Goal: Check status: Check status

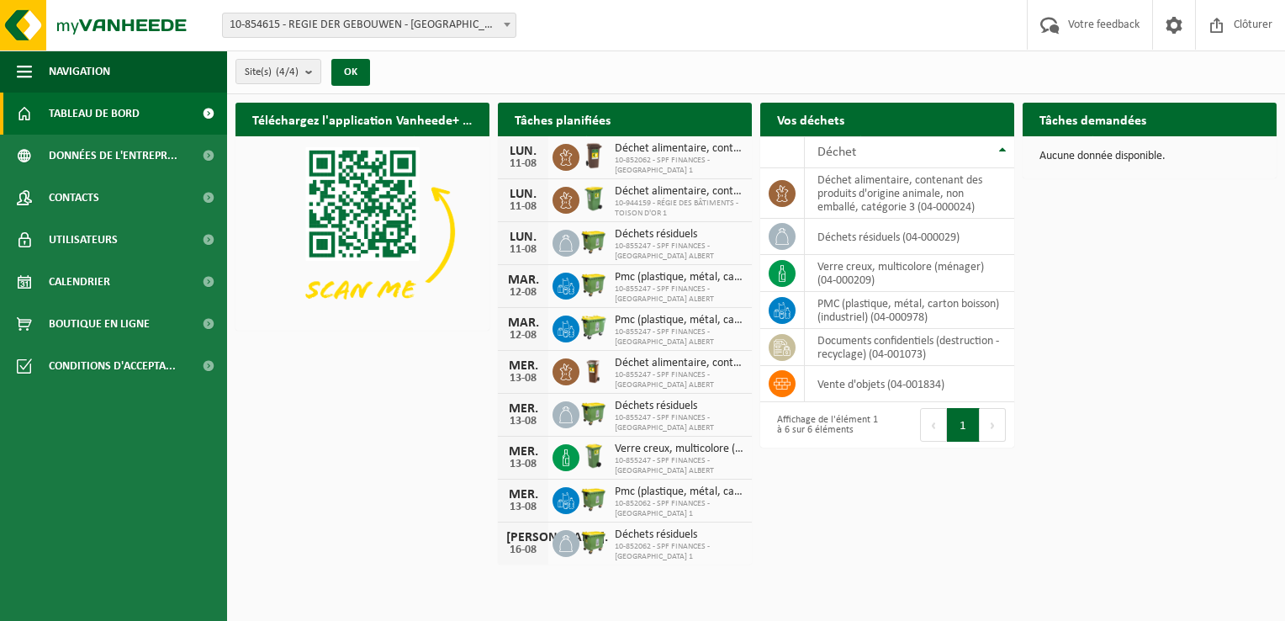
click at [501, 23] on span at bounding box center [507, 24] width 17 height 22
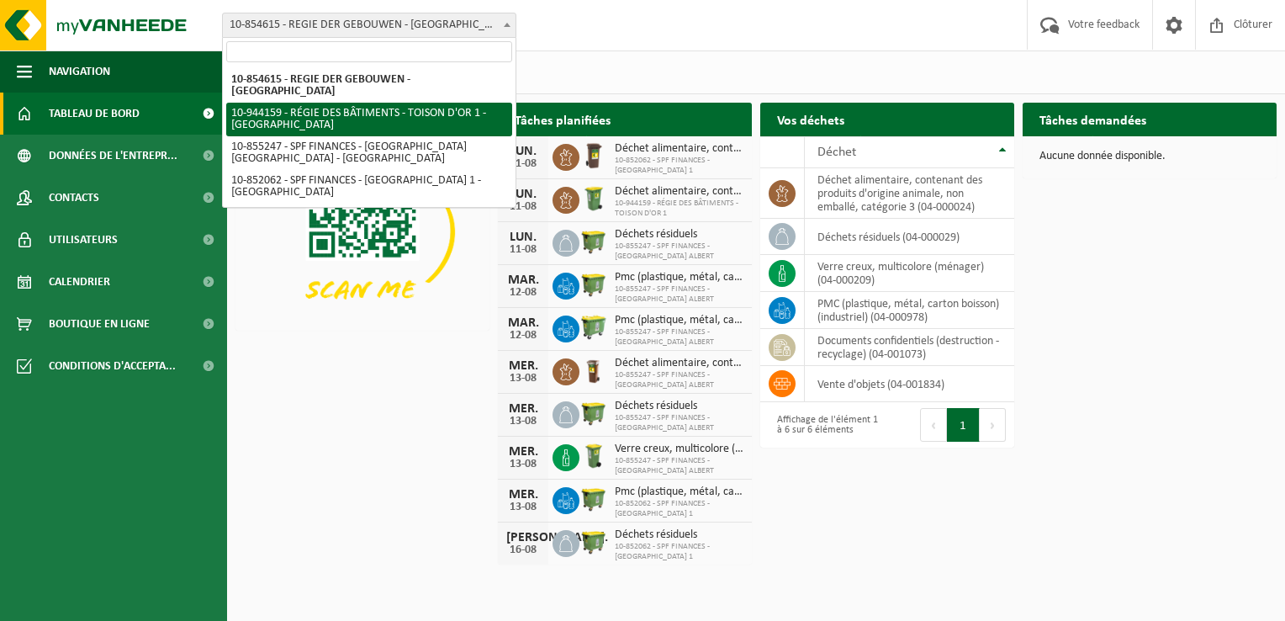
select select "140614"
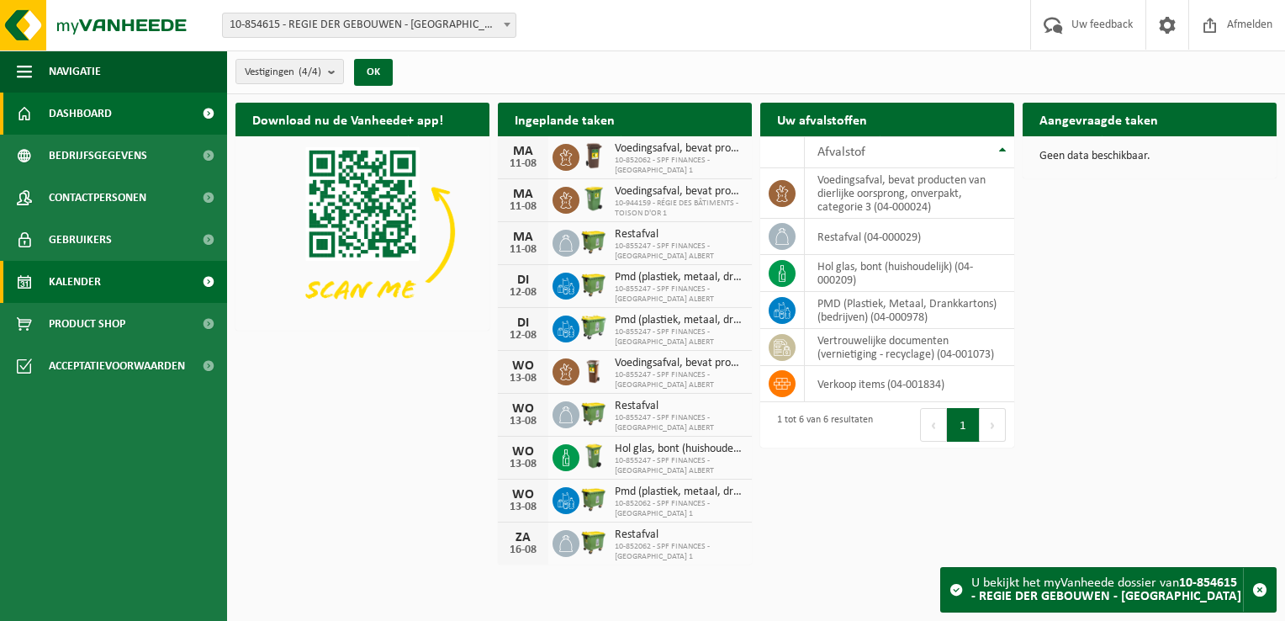
click at [66, 284] on span "Kalender" at bounding box center [75, 282] width 52 height 42
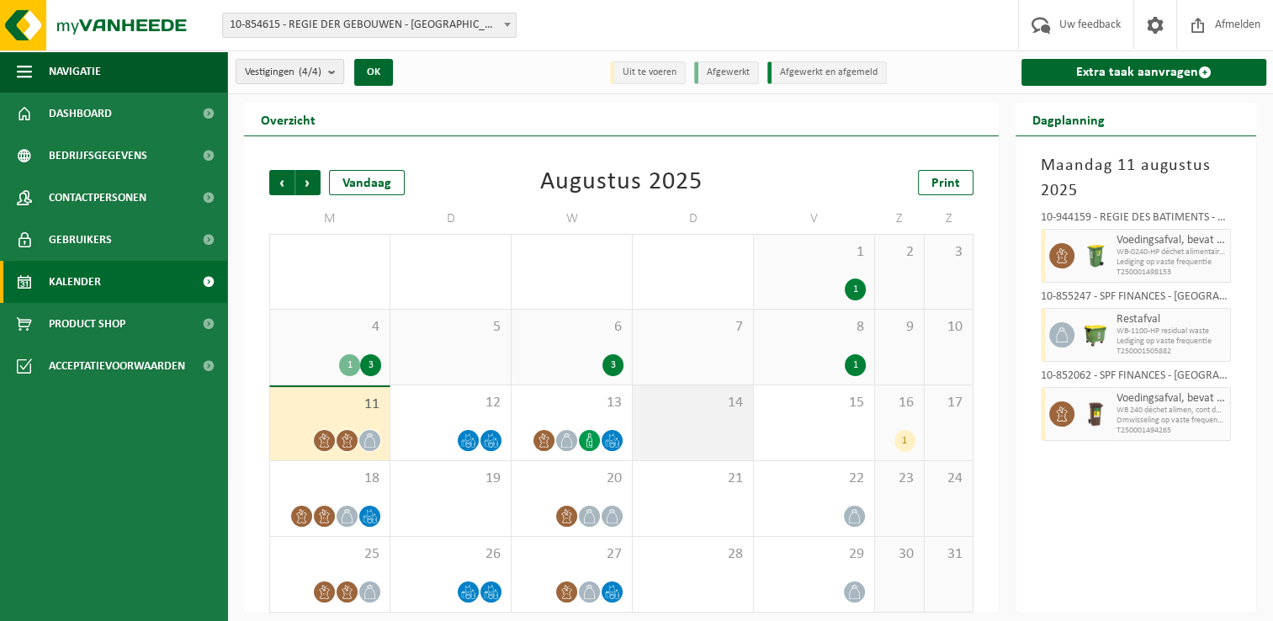
scroll to position [7, 0]
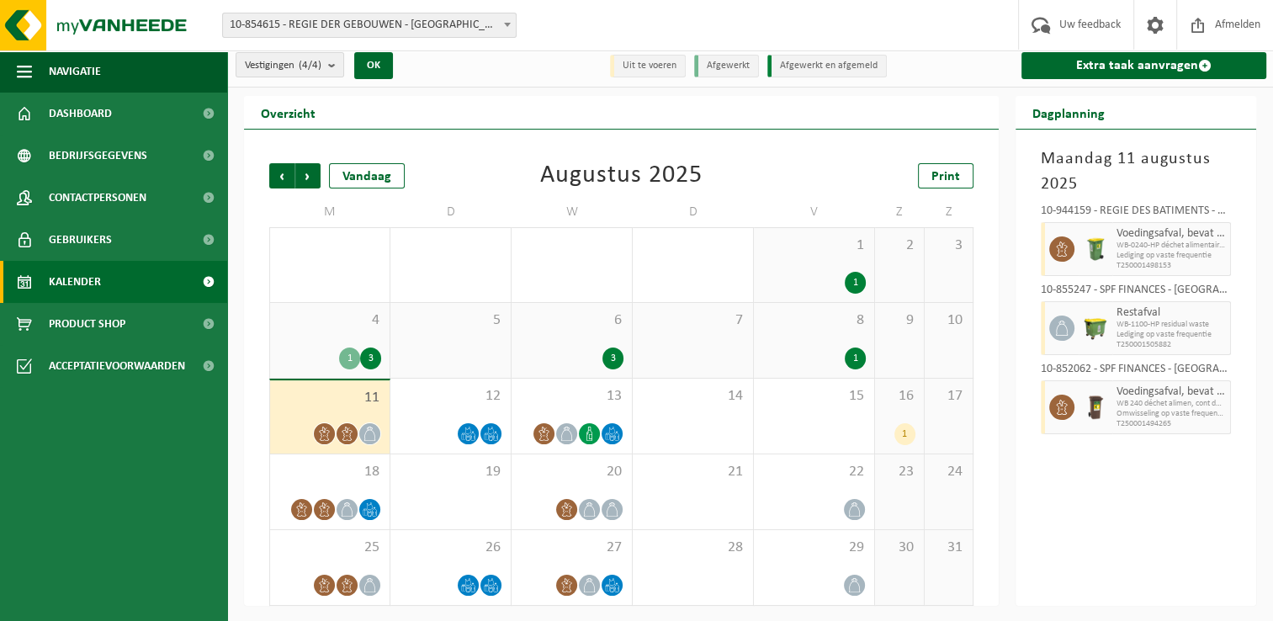
click at [900, 432] on div "1" at bounding box center [904, 434] width 21 height 22
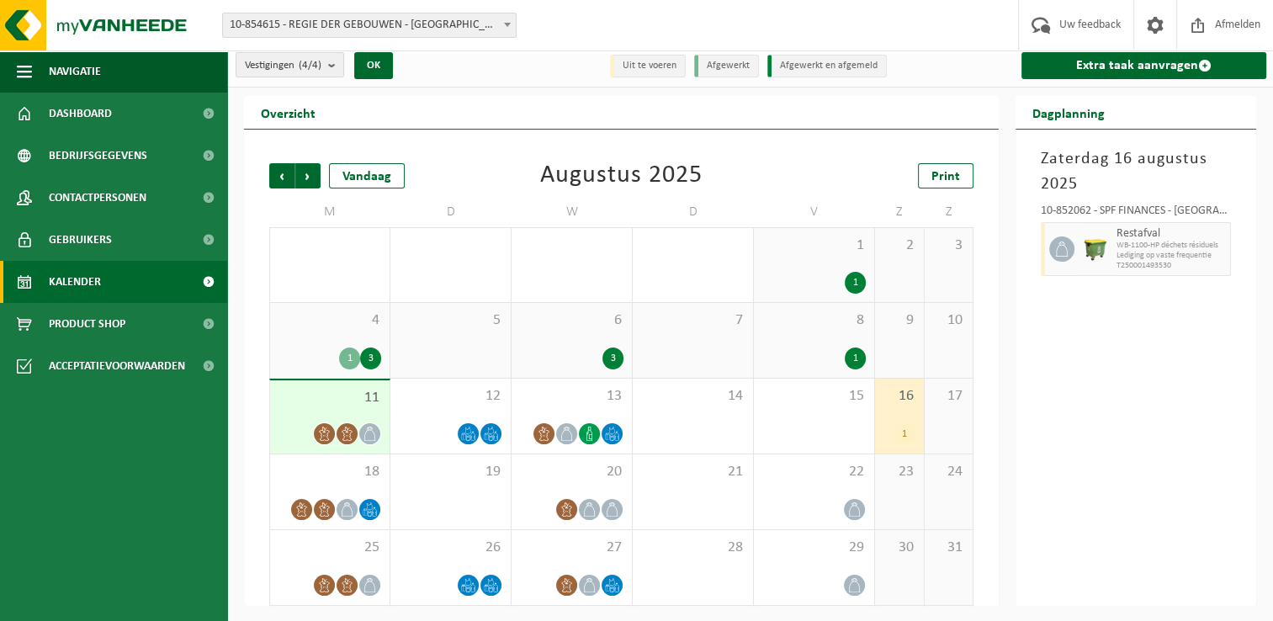
click at [909, 406] on div "16 1" at bounding box center [899, 416] width 49 height 75
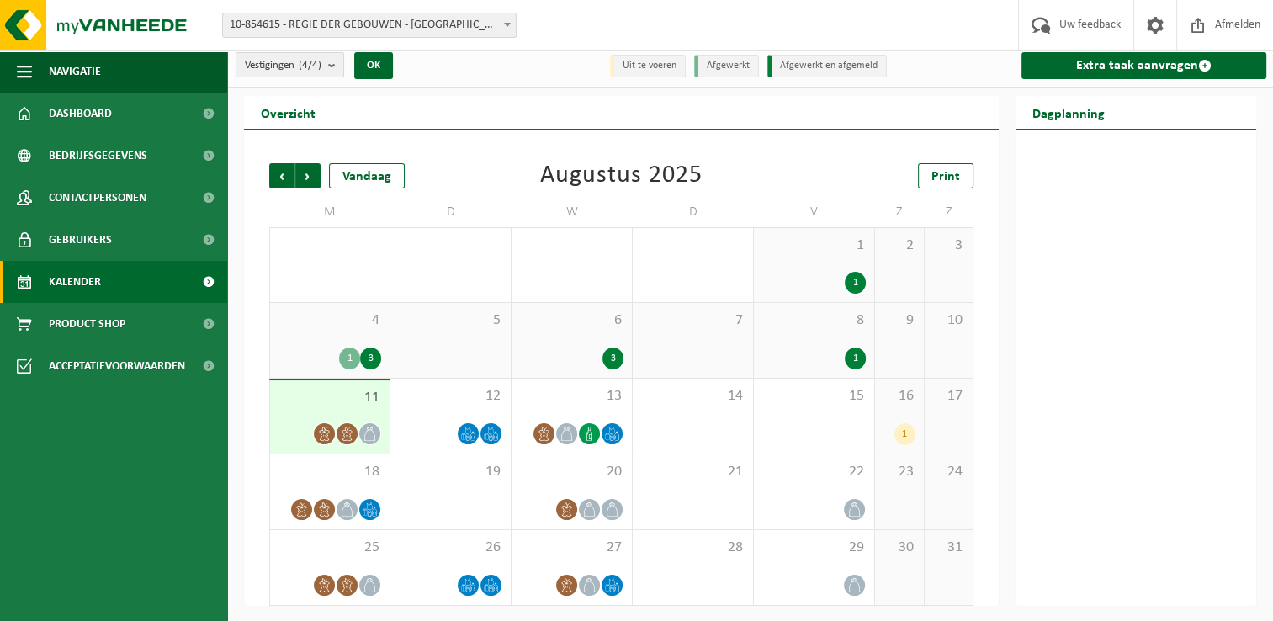
click at [898, 428] on div "1" at bounding box center [904, 434] width 21 height 22
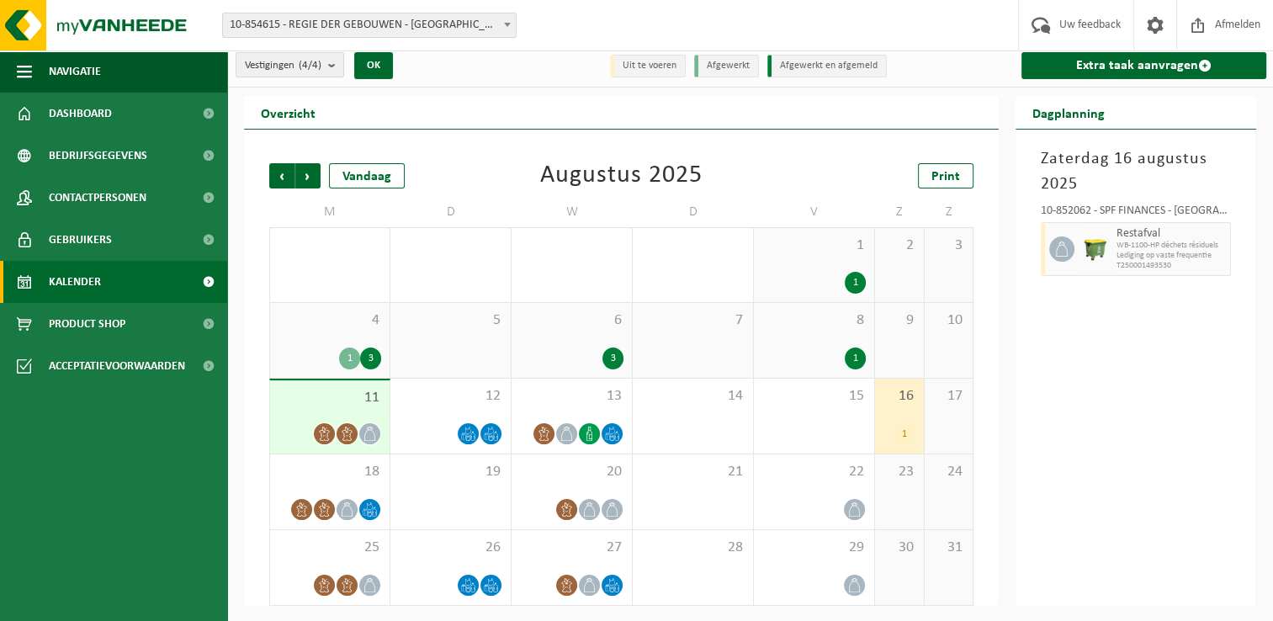
click at [509, 25] on b at bounding box center [507, 25] width 7 height 4
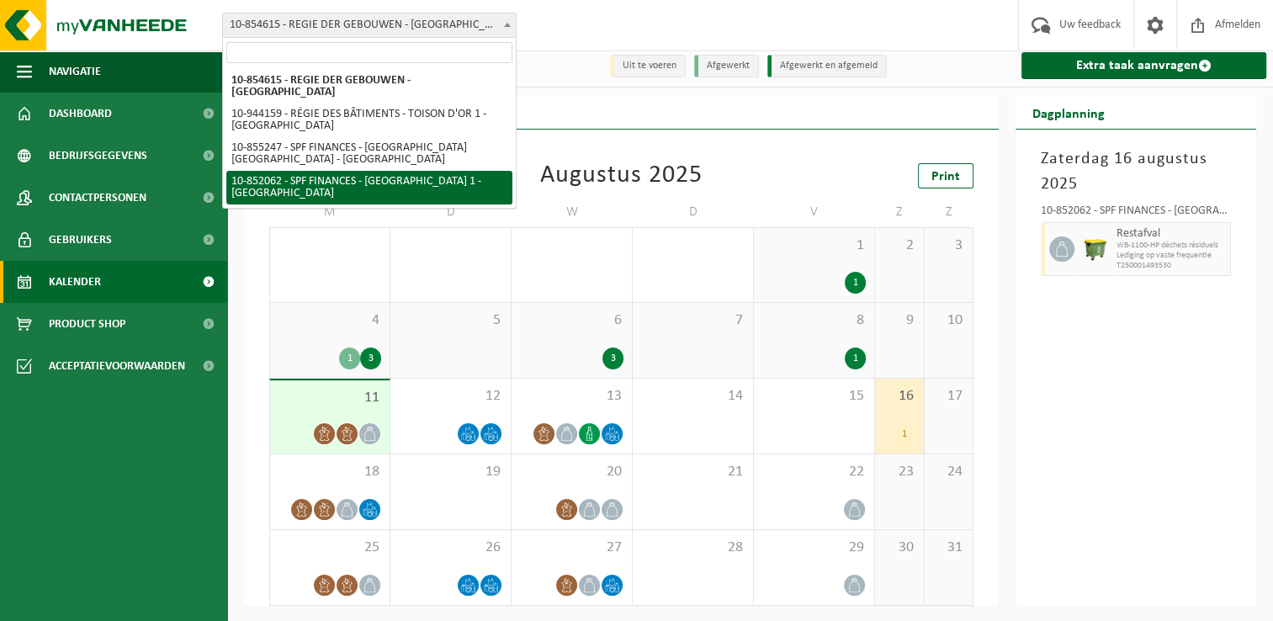
select select "96936"
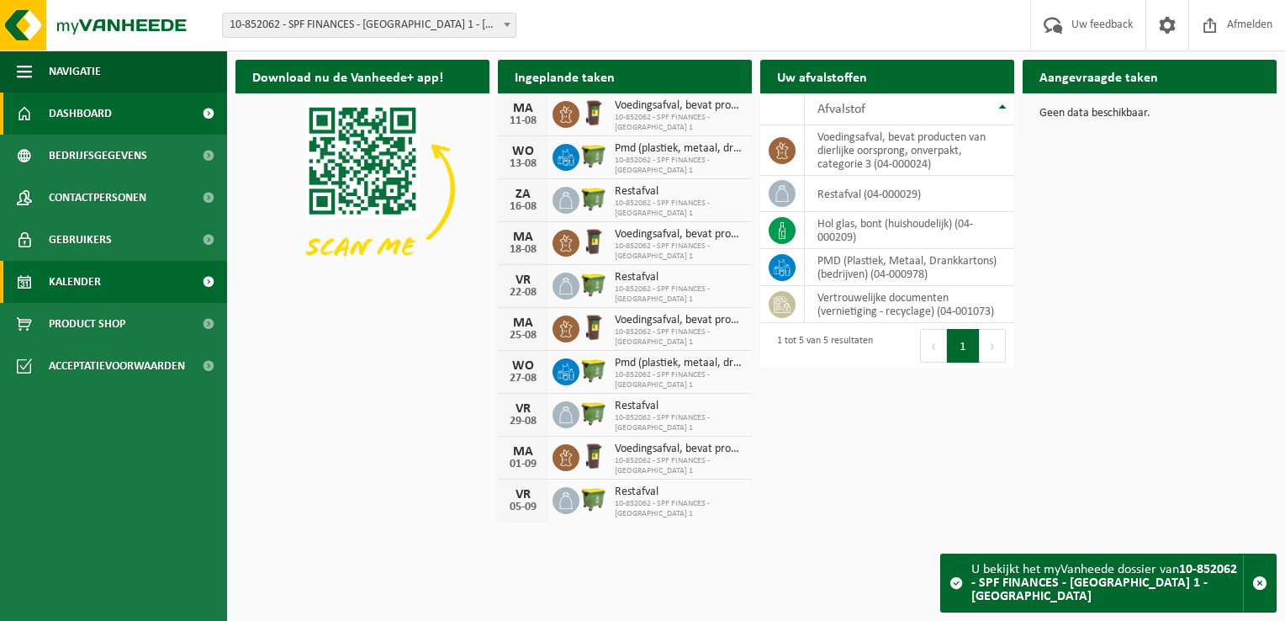
click at [72, 281] on span "Kalender" at bounding box center [75, 282] width 52 height 42
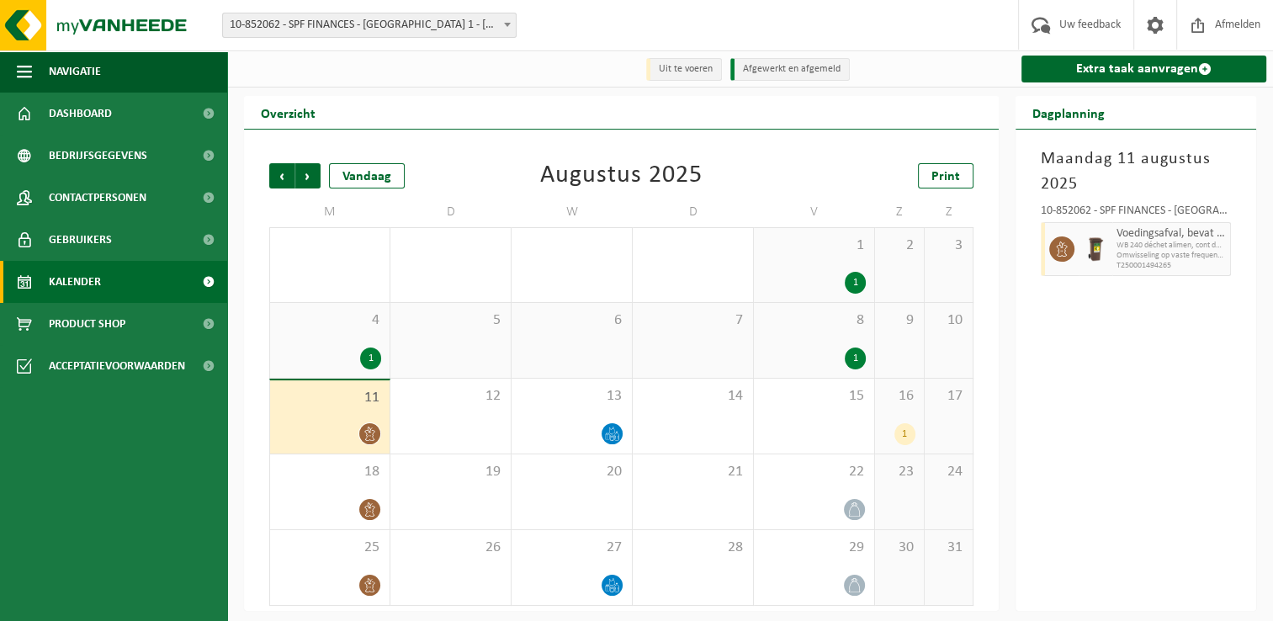
click at [902, 439] on div "1" at bounding box center [904, 434] width 21 height 22
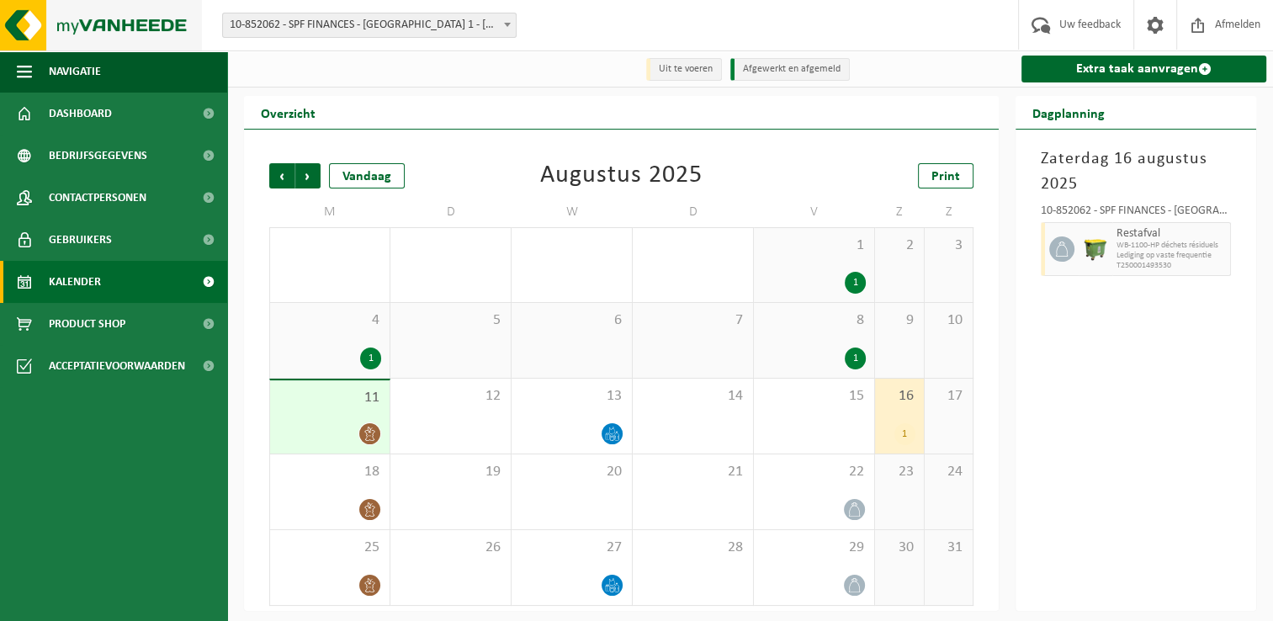
click at [114, 25] on img at bounding box center [101, 25] width 202 height 50
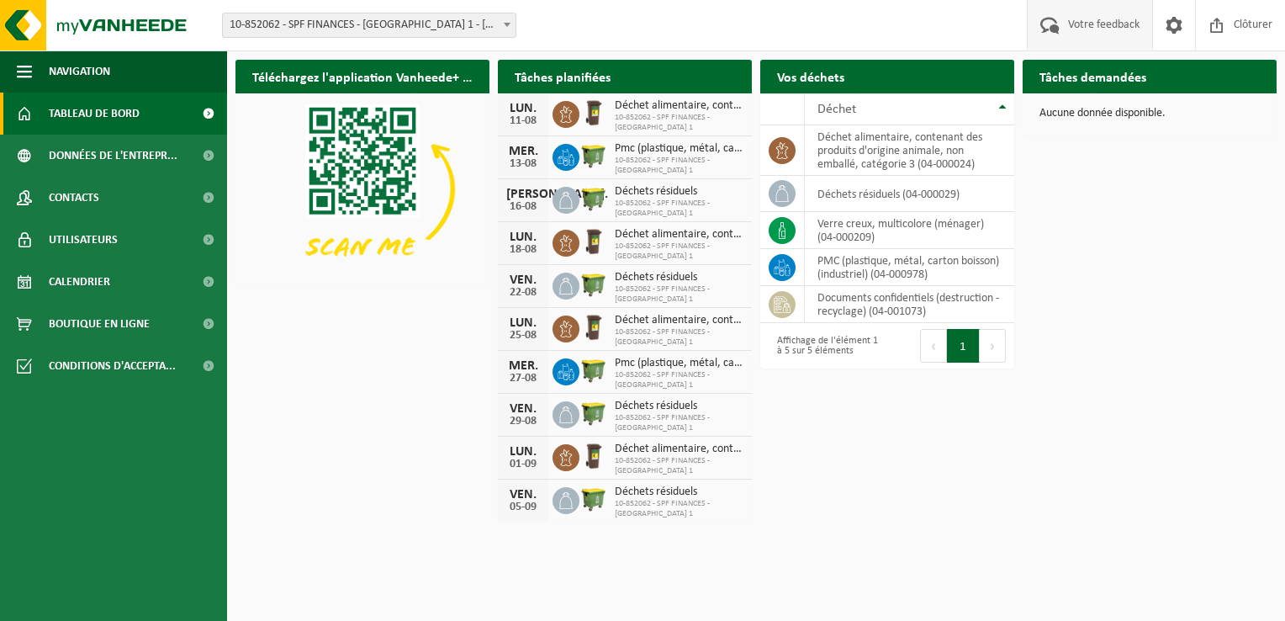
click at [1095, 26] on span "Votre feedback" at bounding box center [1104, 25] width 80 height 50
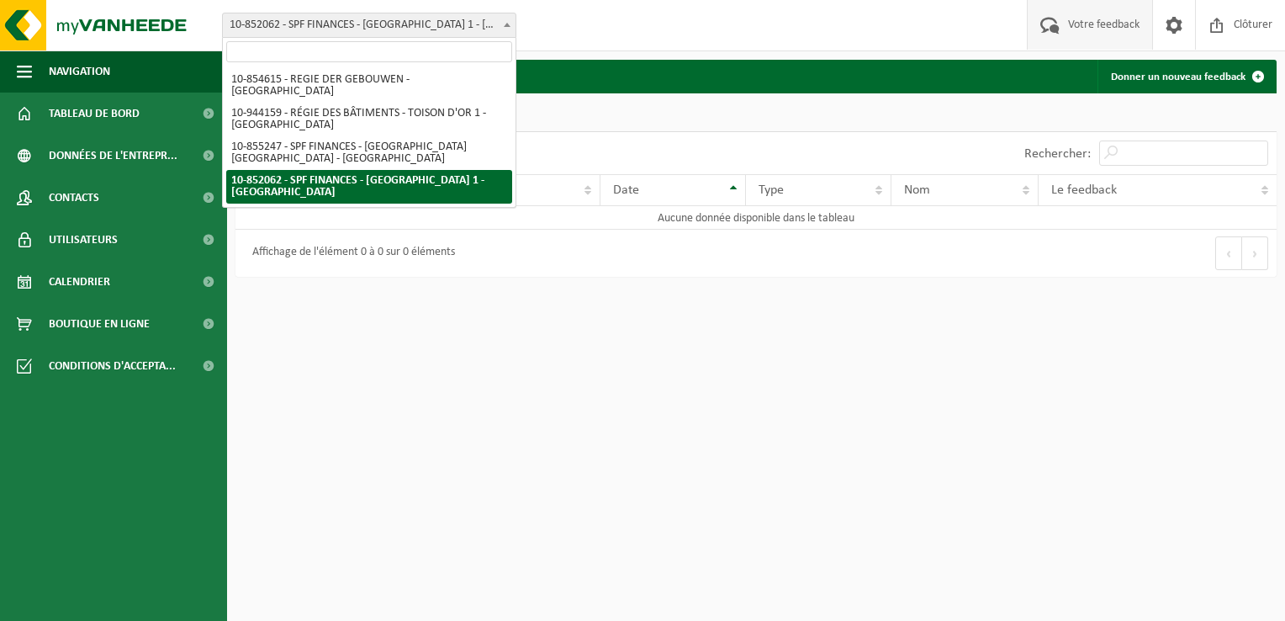
click at [468, 27] on span "10-852062 - SPF FINANCES - [GEOGRAPHIC_DATA] 1 - [GEOGRAPHIC_DATA]" at bounding box center [369, 25] width 293 height 24
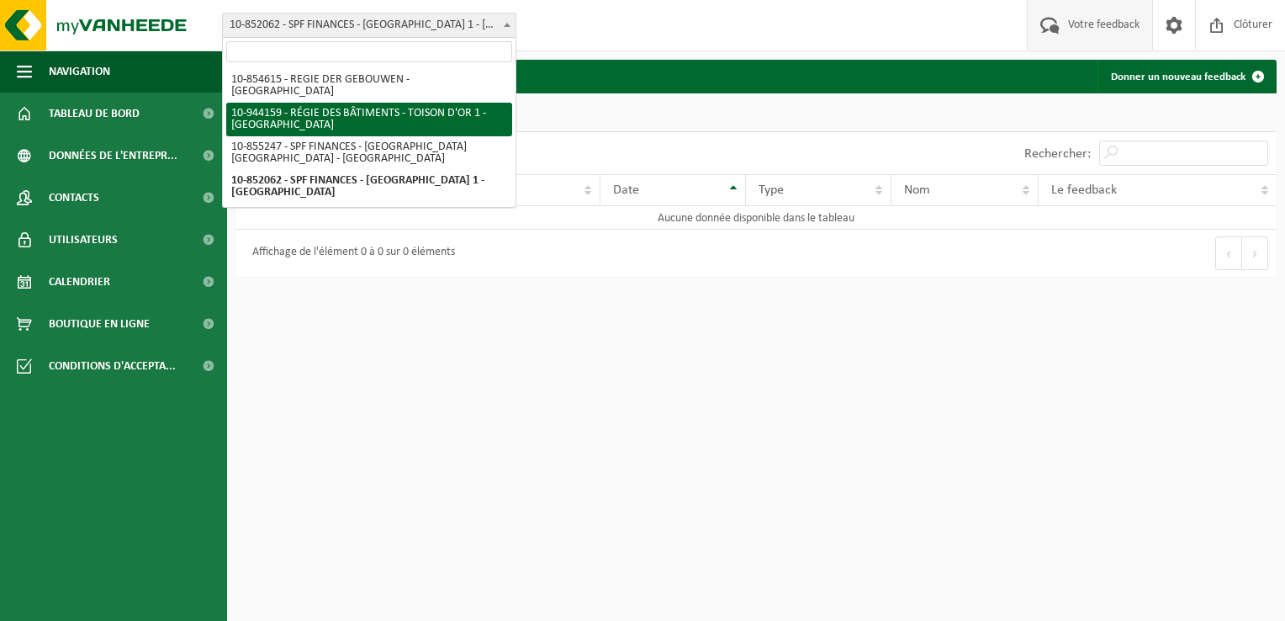
select select "140614"
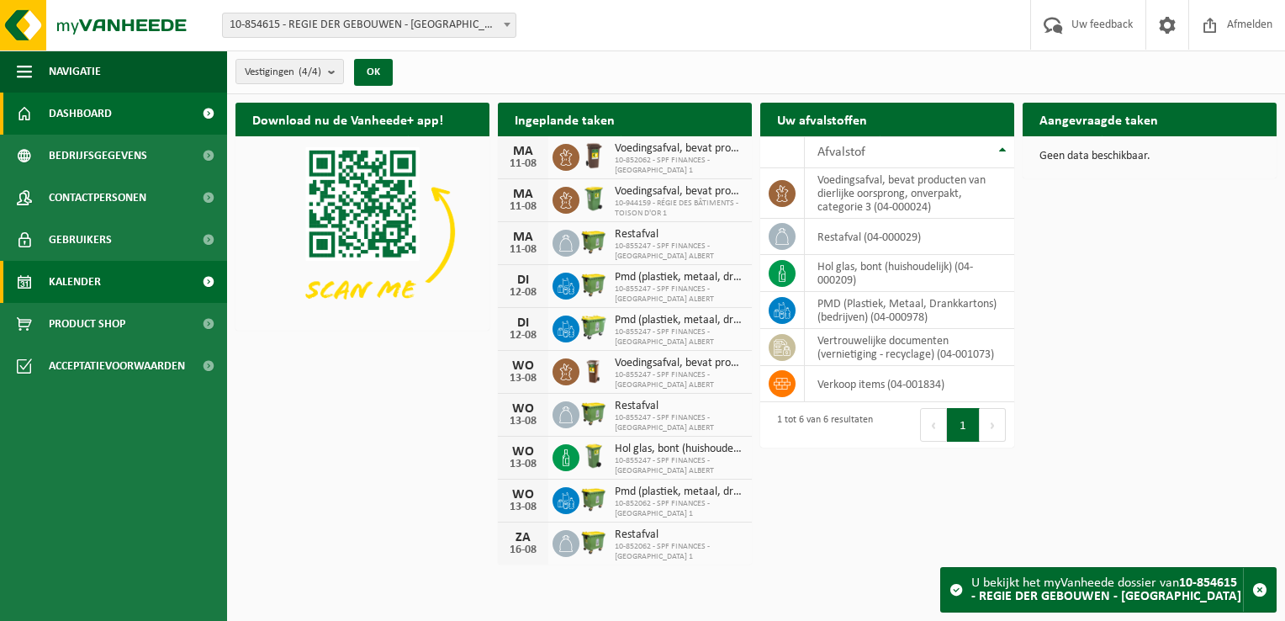
click at [87, 284] on span "Kalender" at bounding box center [75, 282] width 52 height 42
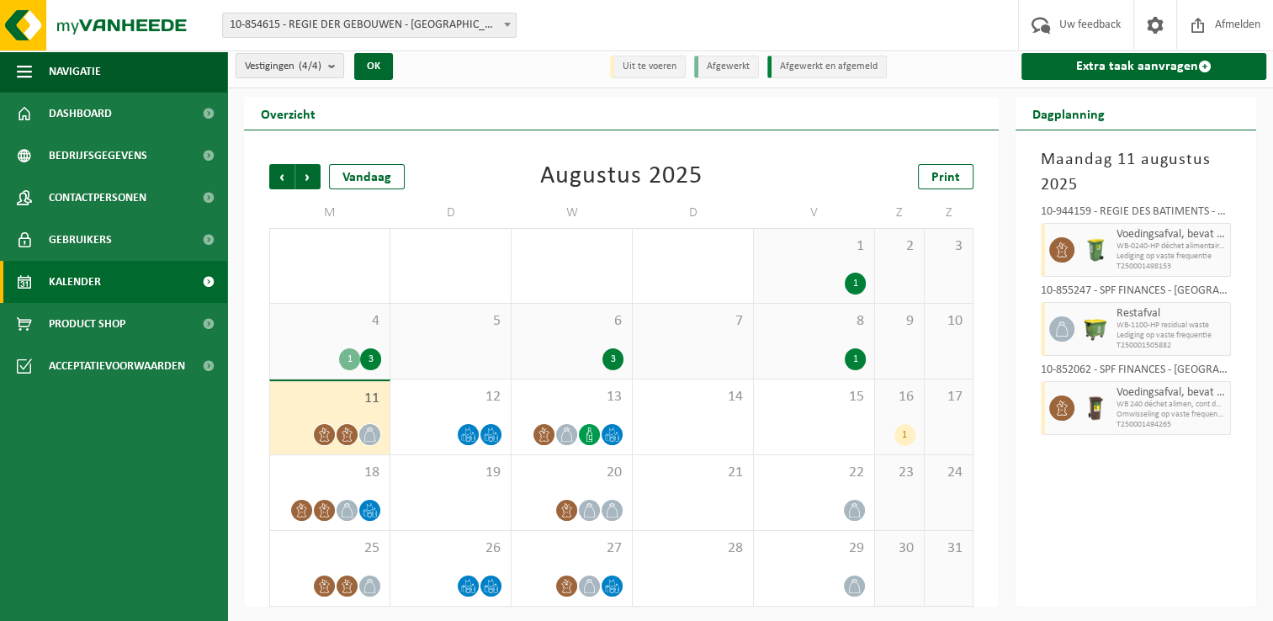
scroll to position [7, 0]
click at [888, 413] on div "16 1" at bounding box center [899, 416] width 49 height 75
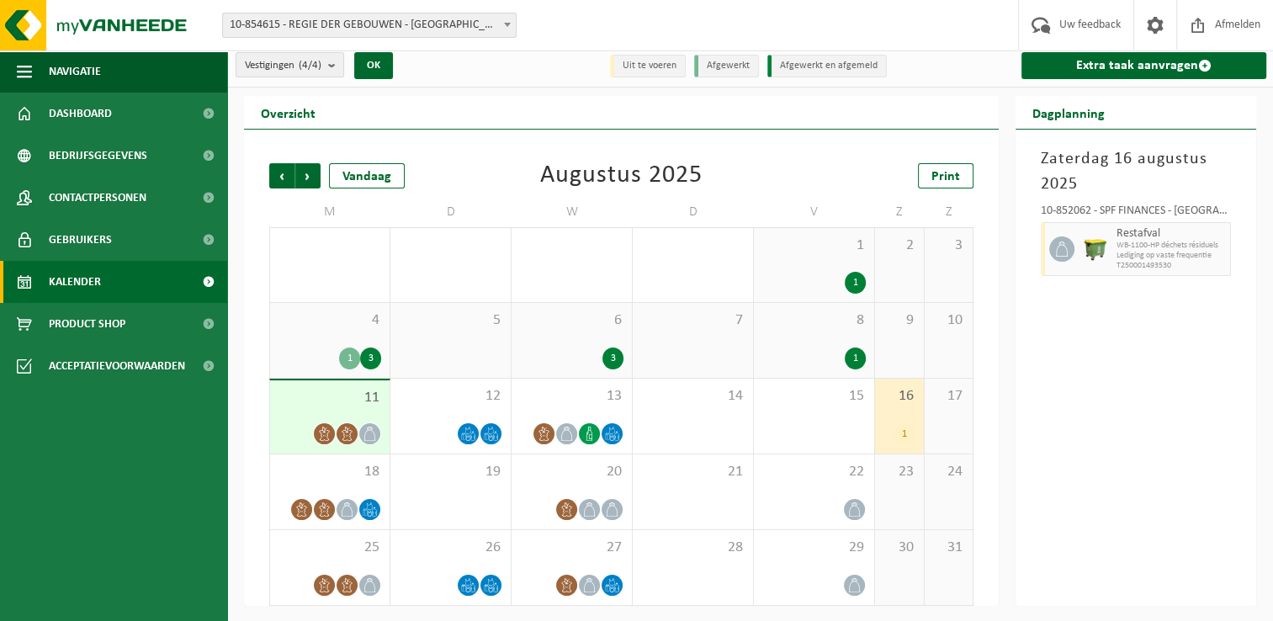
click at [63, 281] on span "Kalender" at bounding box center [75, 282] width 52 height 42
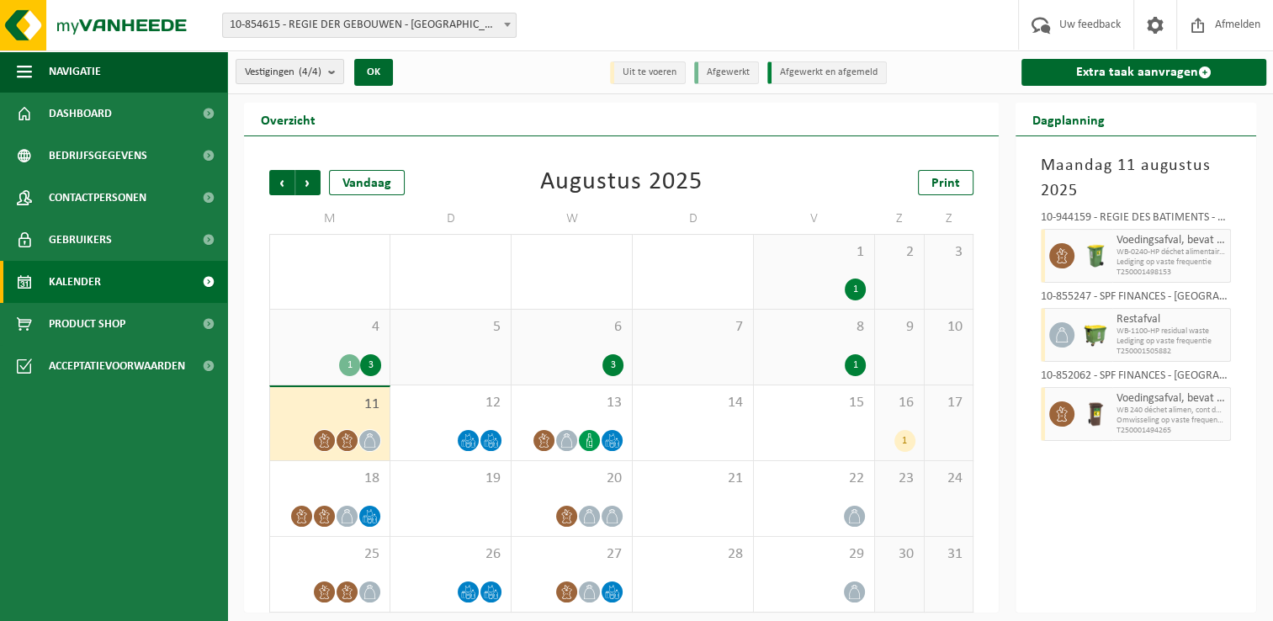
scroll to position [7, 0]
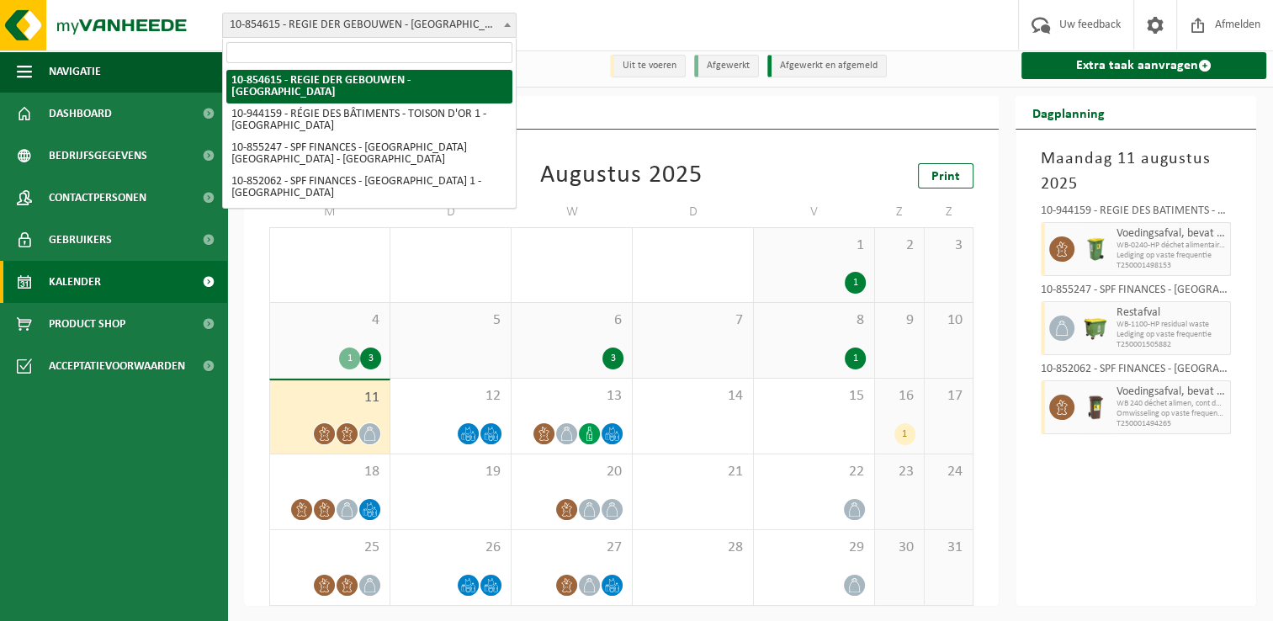
click at [511, 28] on span at bounding box center [507, 24] width 17 height 22
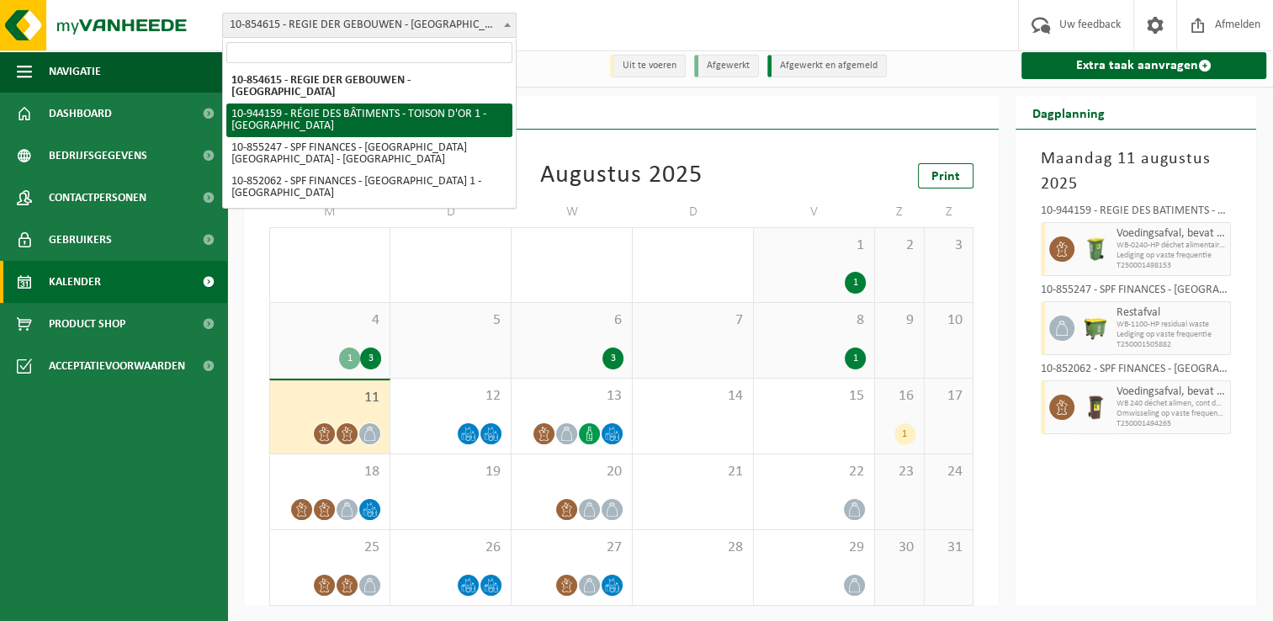
select select "140614"
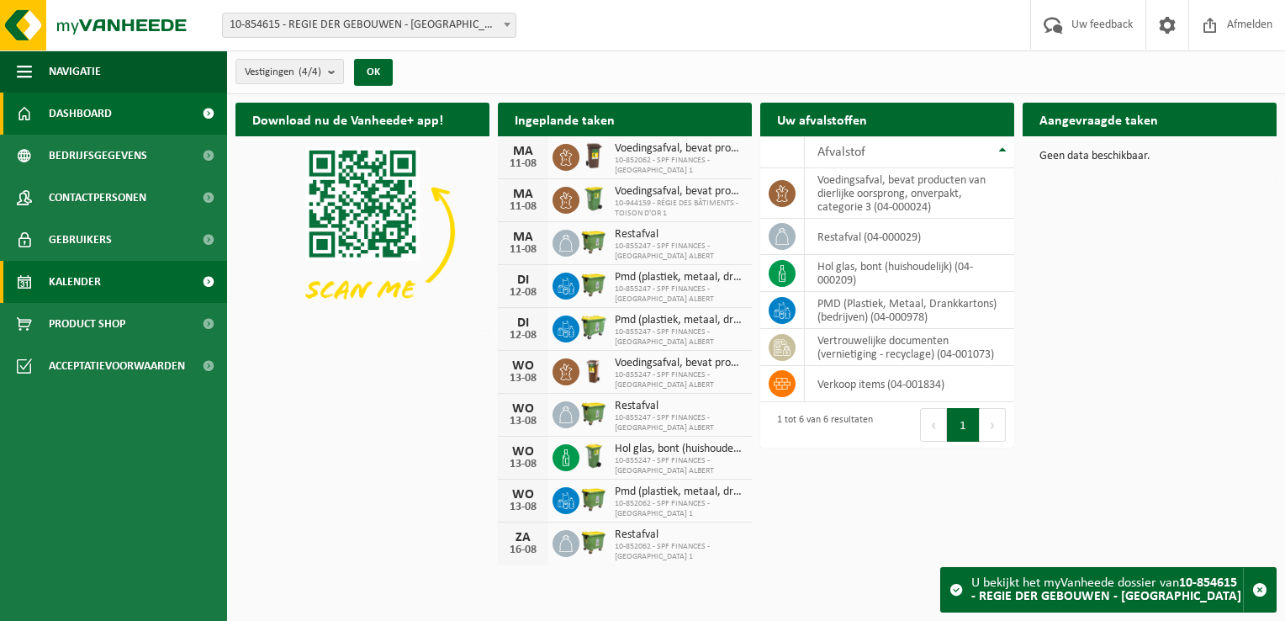
click at [74, 278] on span "Kalender" at bounding box center [75, 282] width 52 height 42
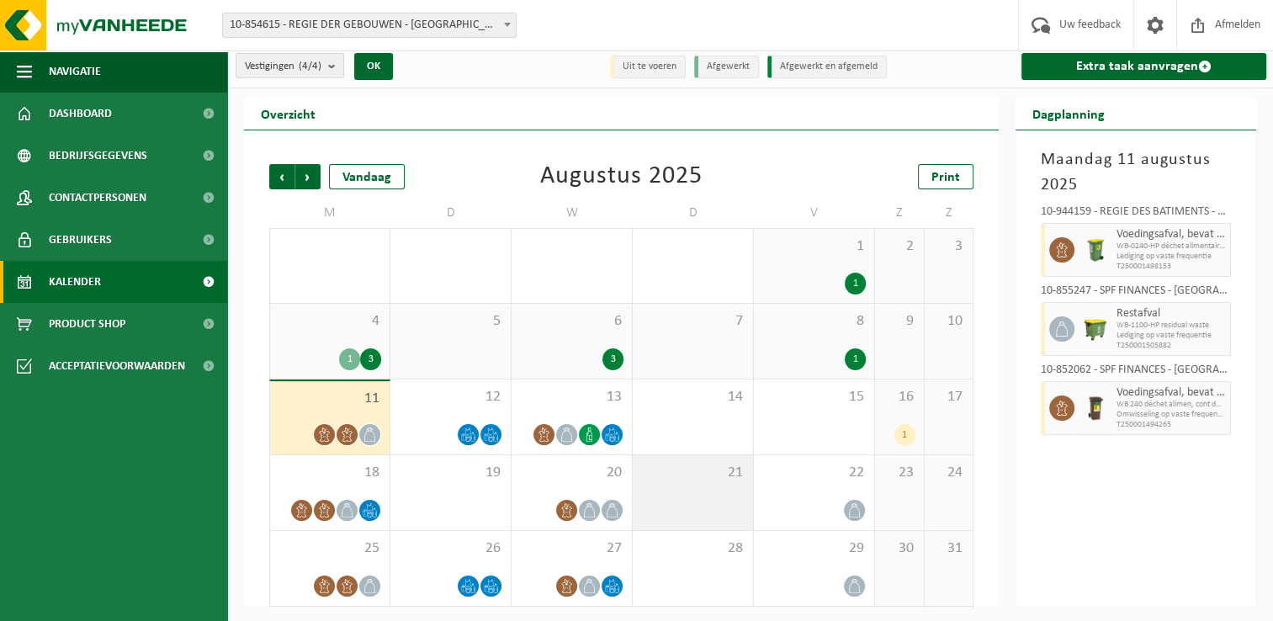
scroll to position [7, 0]
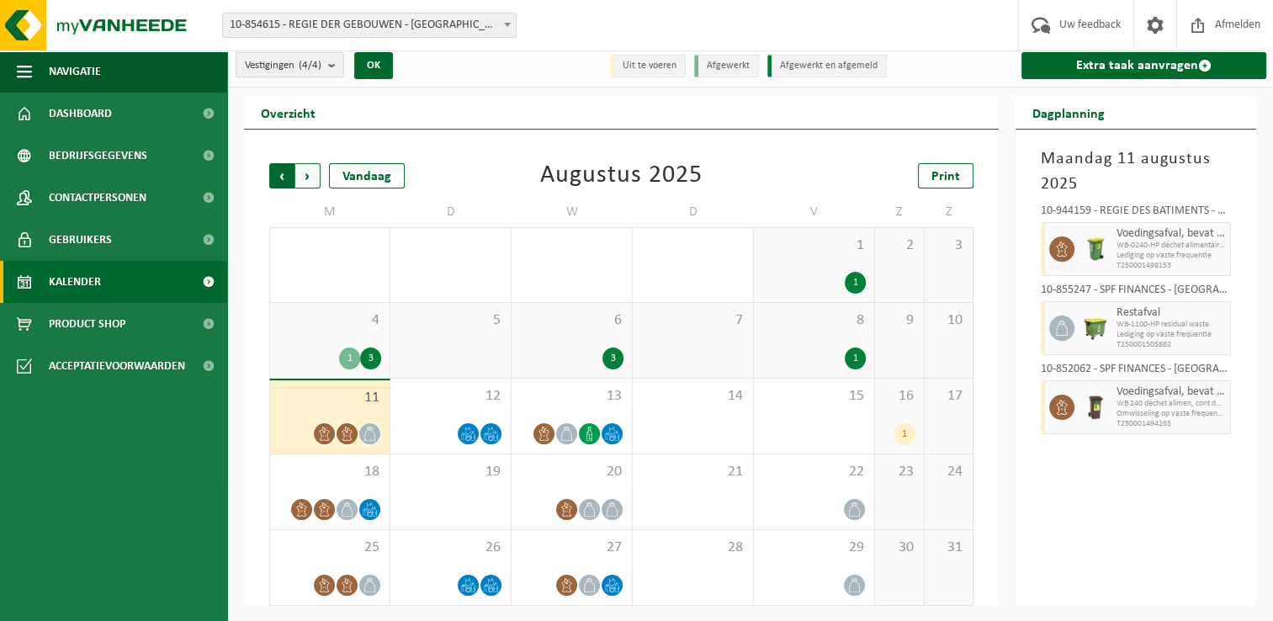
click at [310, 172] on span "Volgende" at bounding box center [307, 175] width 25 height 25
